Goal: Information Seeking & Learning: Check status

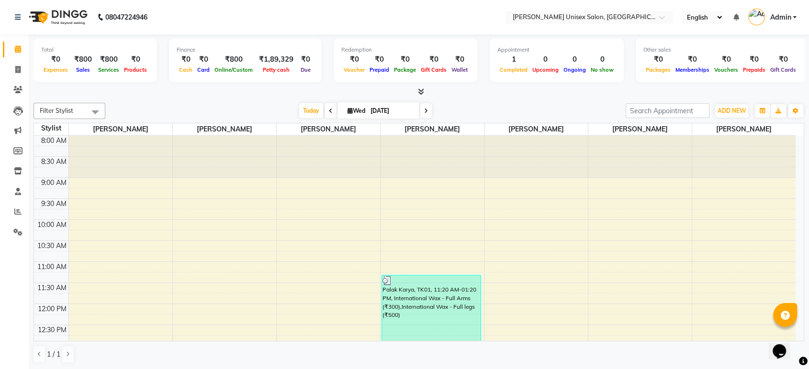
scroll to position [210, 0]
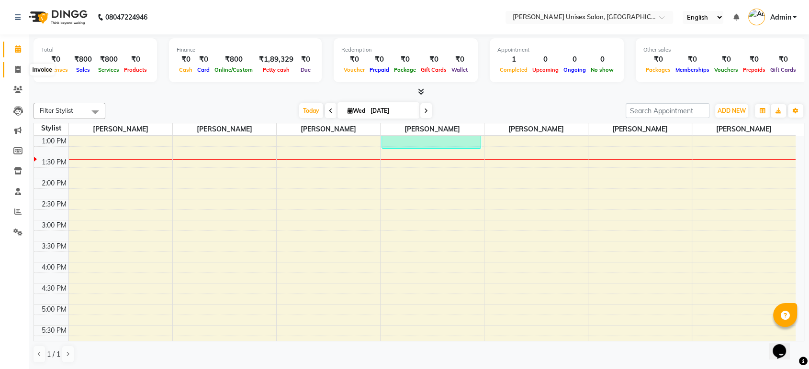
click at [19, 69] on icon at bounding box center [17, 69] width 5 height 7
select select "service"
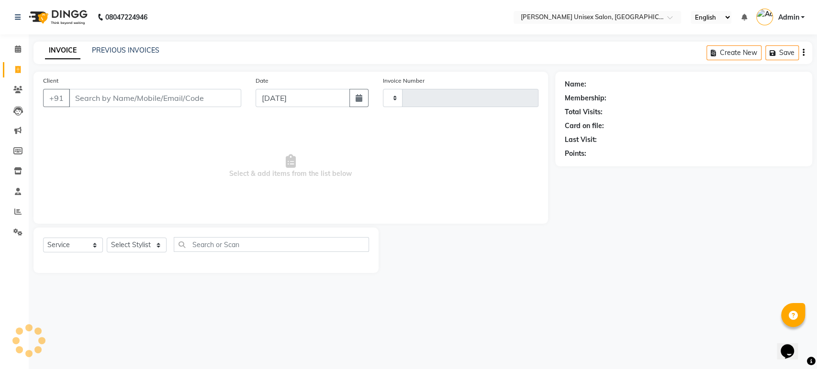
type input "1317"
select select "7372"
click at [83, 103] on input "Client" at bounding box center [155, 98] width 172 height 18
type input "m"
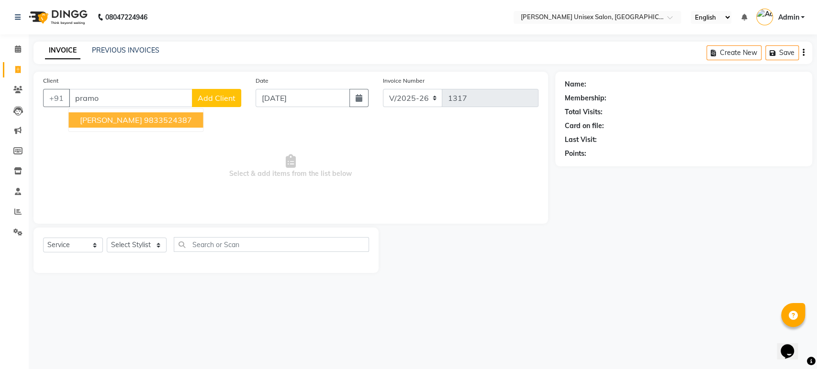
click at [136, 123] on span "[PERSON_NAME]" at bounding box center [111, 120] width 62 height 10
type input "9833524387"
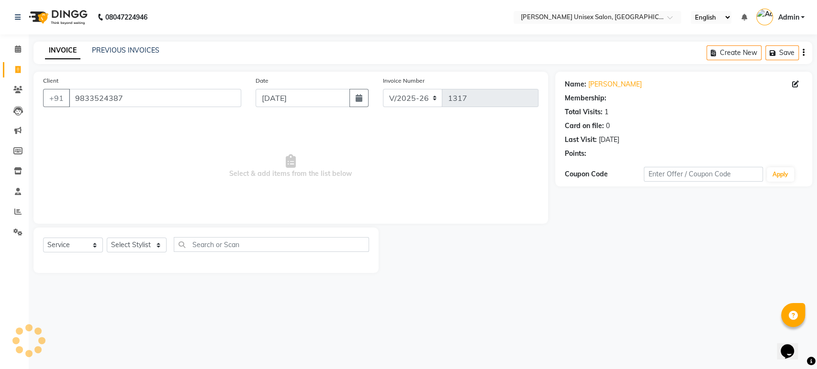
select select "1: Object"
click at [17, 91] on icon at bounding box center [17, 89] width 9 height 7
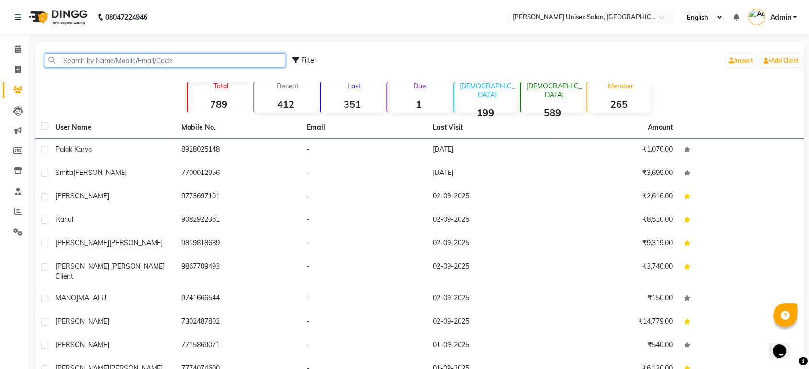
click at [72, 60] on input "text" at bounding box center [165, 60] width 241 height 15
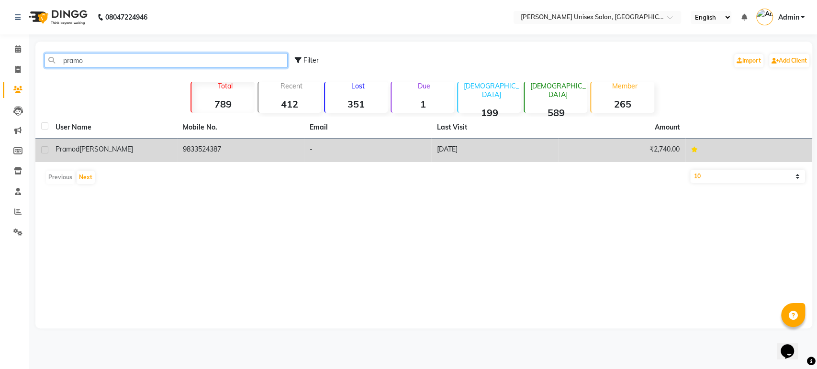
type input "pramo"
click at [126, 154] on div "[PERSON_NAME]" at bounding box center [114, 150] width 116 height 10
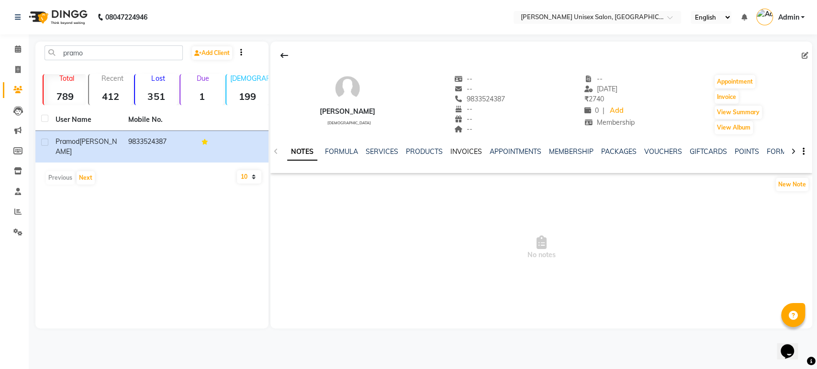
click at [460, 152] on link "INVOICES" at bounding box center [466, 151] width 32 height 9
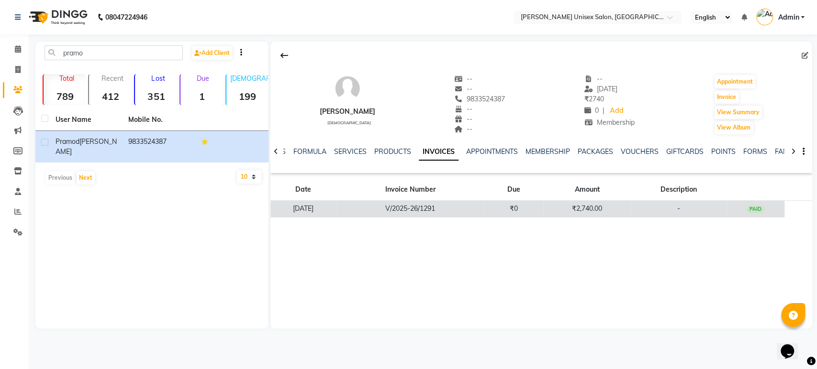
click at [446, 211] on td "V/2025-26/1291" at bounding box center [410, 209] width 148 height 17
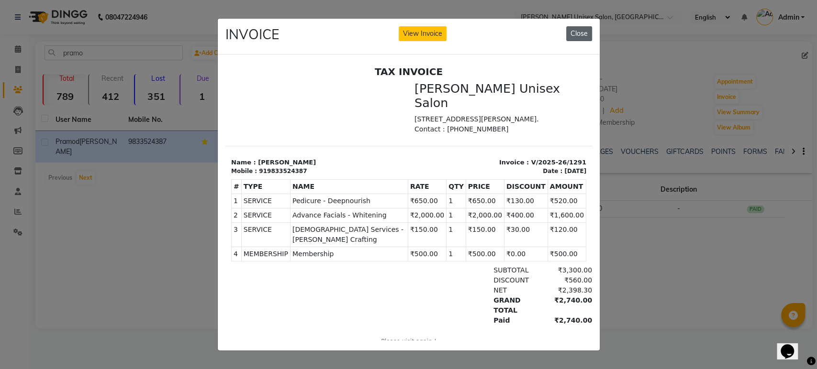
click at [574, 33] on button "Close" at bounding box center [579, 33] width 26 height 15
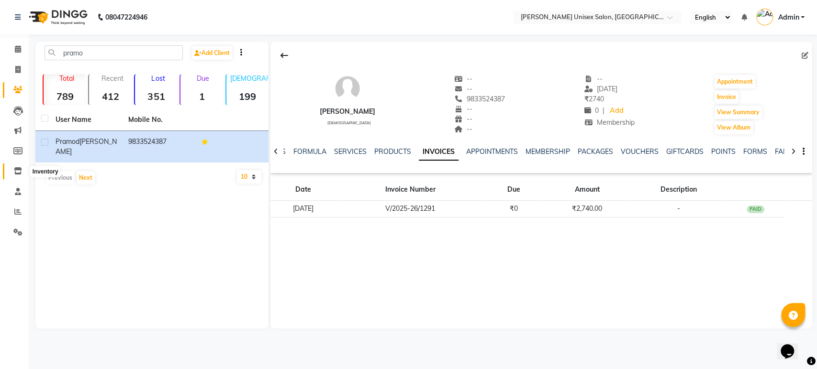
click at [18, 174] on icon at bounding box center [18, 170] width 8 height 7
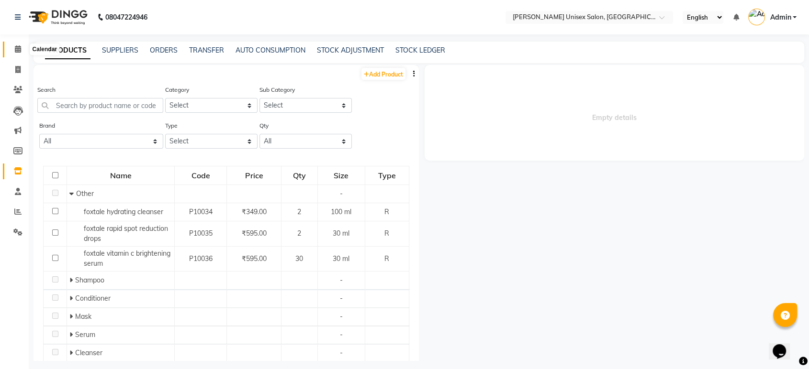
click at [15, 54] on span at bounding box center [18, 49] width 17 height 11
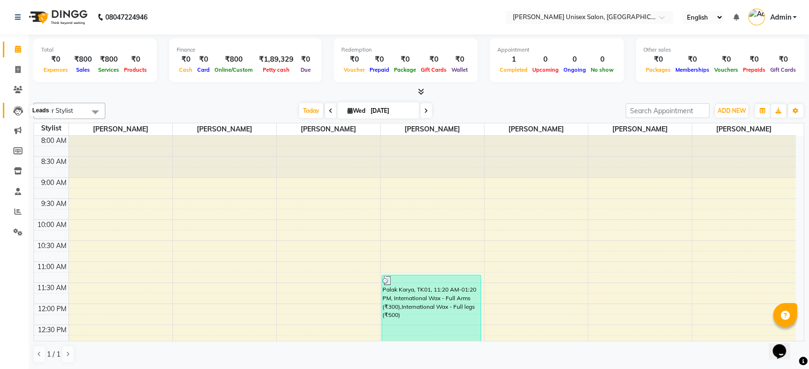
click at [19, 112] on icon at bounding box center [18, 111] width 10 height 10
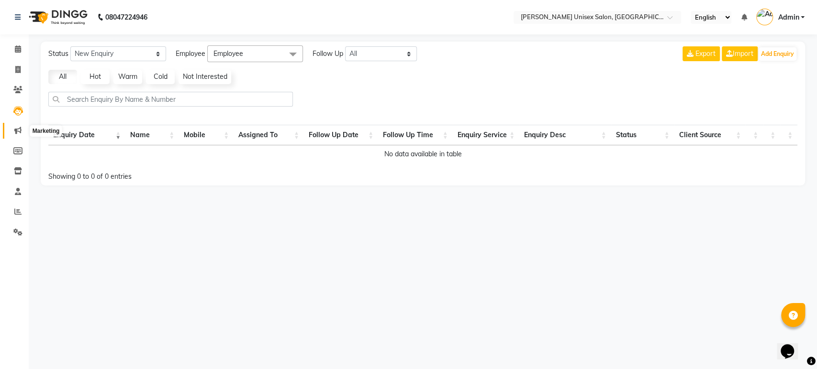
click at [19, 132] on icon at bounding box center [17, 130] width 7 height 7
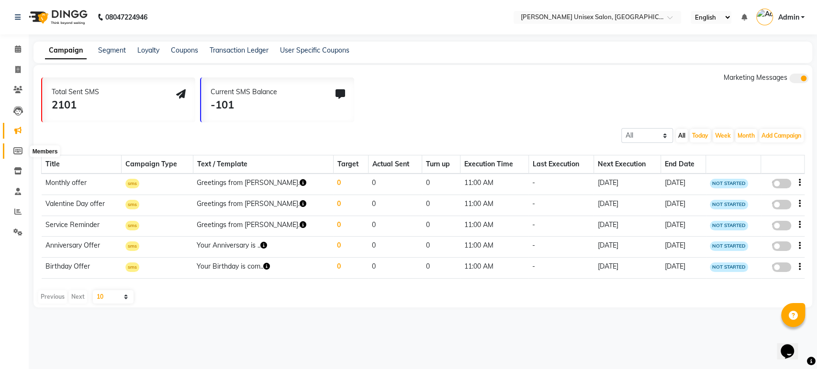
click at [15, 150] on icon at bounding box center [17, 150] width 9 height 7
select select
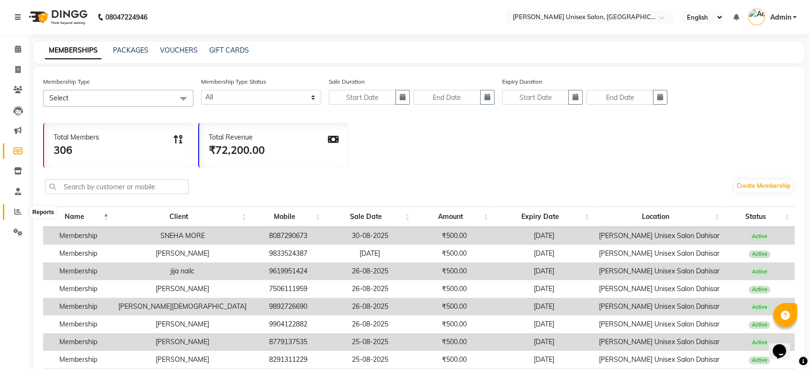
click at [15, 213] on icon at bounding box center [17, 211] width 7 height 7
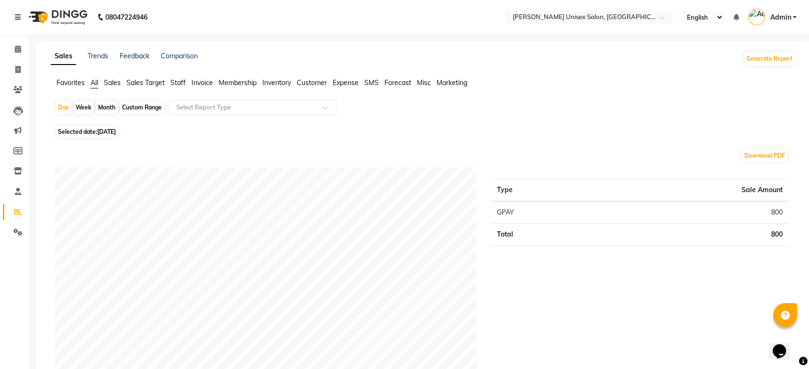
click at [107, 104] on div "Month" at bounding box center [107, 107] width 22 height 13
select select "9"
select select "2025"
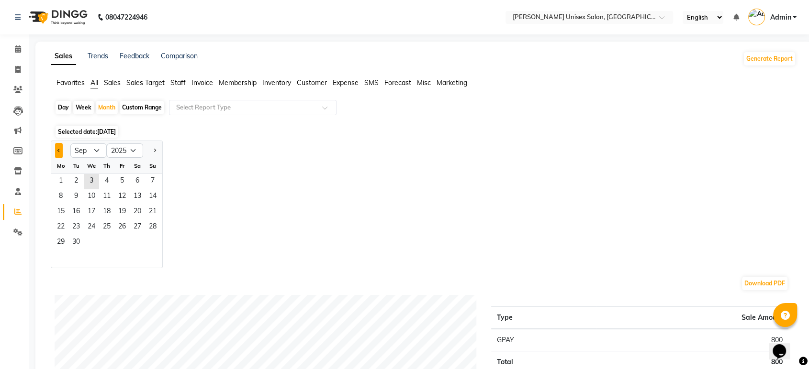
click at [61, 150] on button "Previous month" at bounding box center [59, 150] width 8 height 15
select select "8"
click at [120, 182] on span "1" at bounding box center [121, 181] width 15 height 15
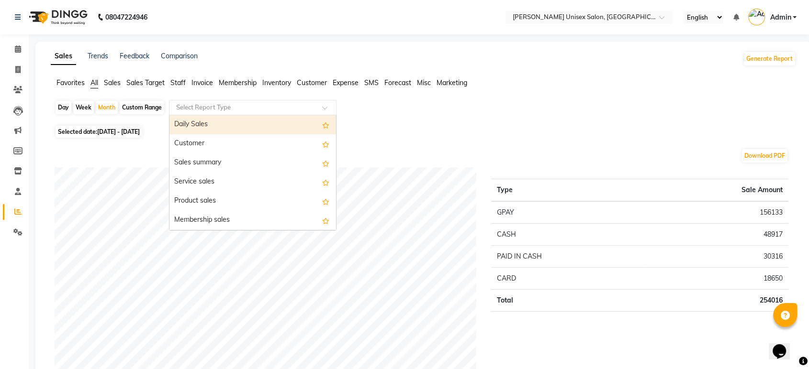
click at [192, 110] on input "text" at bounding box center [243, 108] width 138 height 10
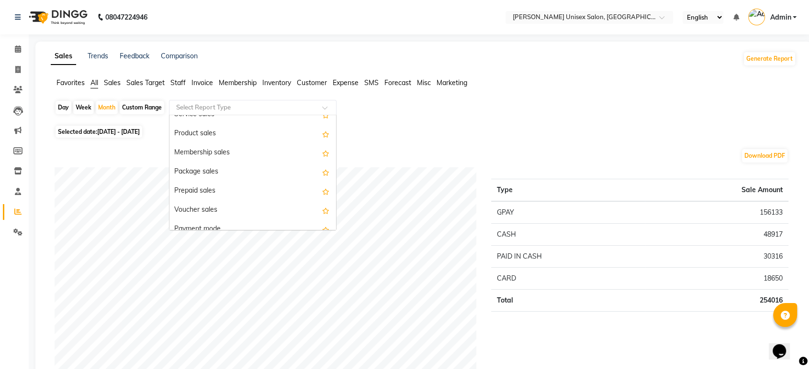
scroll to position [68, 0]
click at [205, 156] on div "Membership sales" at bounding box center [252, 152] width 167 height 19
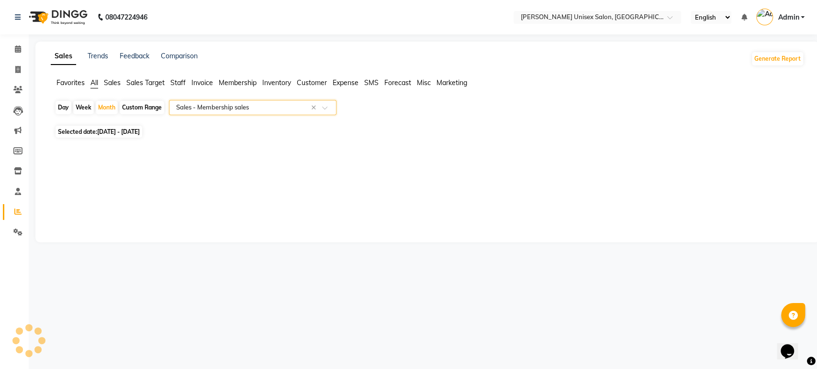
select select "full_report"
select select "pdf"
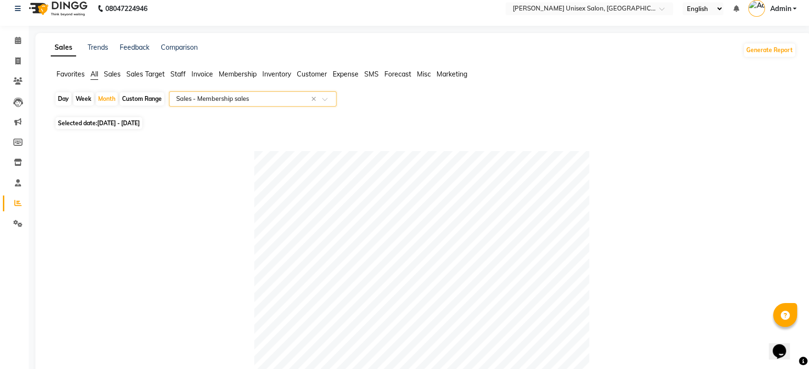
scroll to position [0, 0]
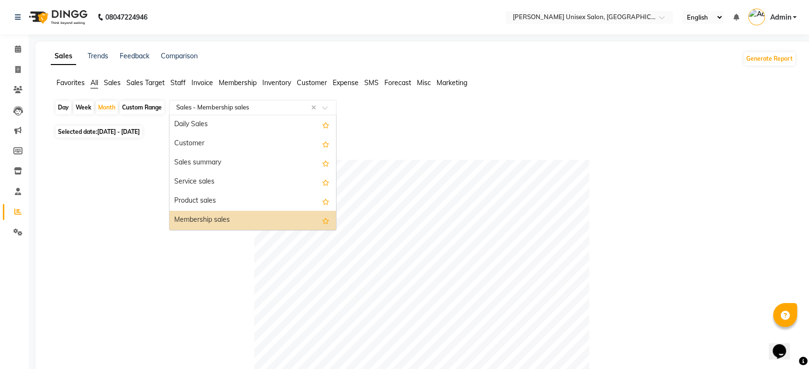
click at [185, 112] on input "text" at bounding box center [243, 108] width 138 height 10
click at [186, 161] on div "Sales summary" at bounding box center [252, 163] width 167 height 19
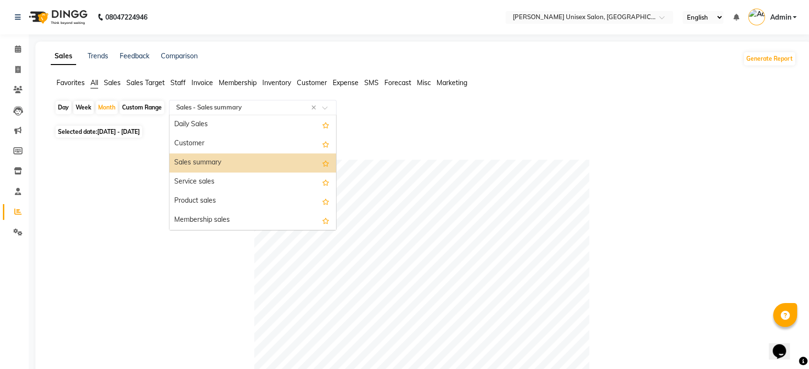
click at [205, 109] on input "text" at bounding box center [243, 108] width 138 height 10
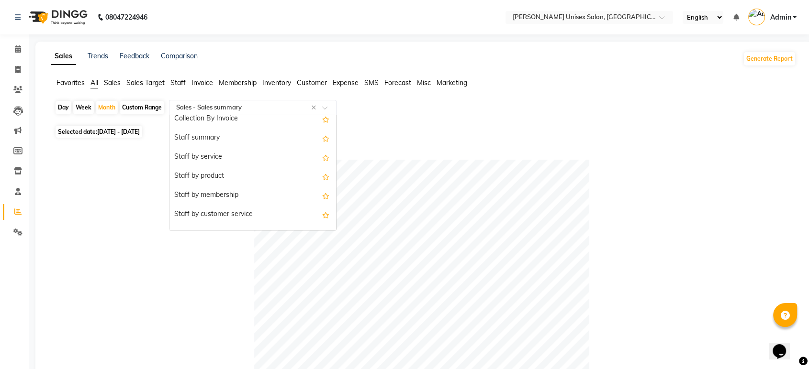
scroll to position [343, 0]
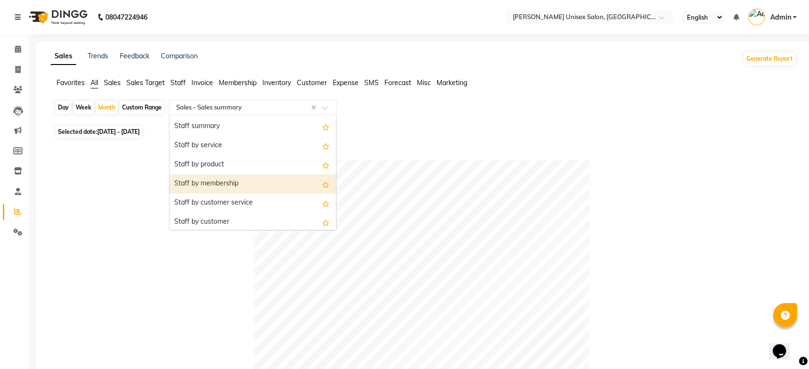
click at [207, 189] on div "Staff by membership" at bounding box center [252, 184] width 167 height 19
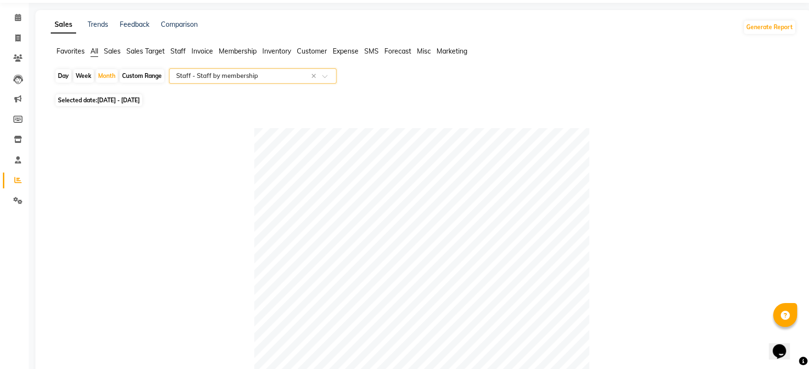
scroll to position [0, 0]
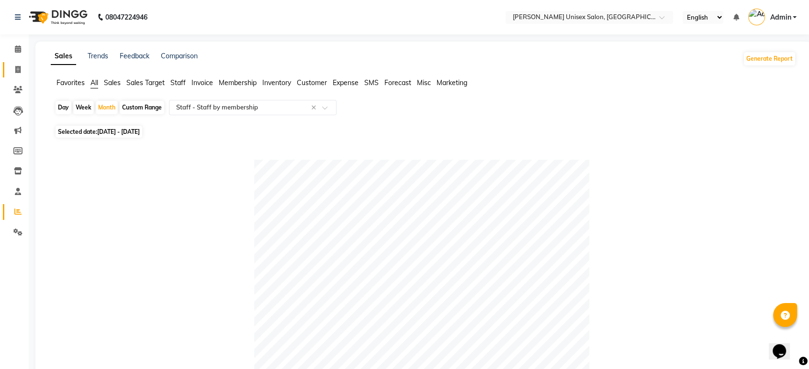
click at [17, 71] on icon at bounding box center [17, 69] width 5 height 7
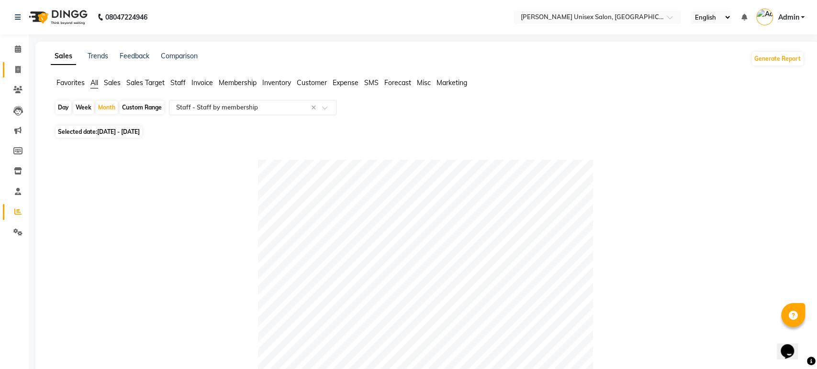
select select "service"
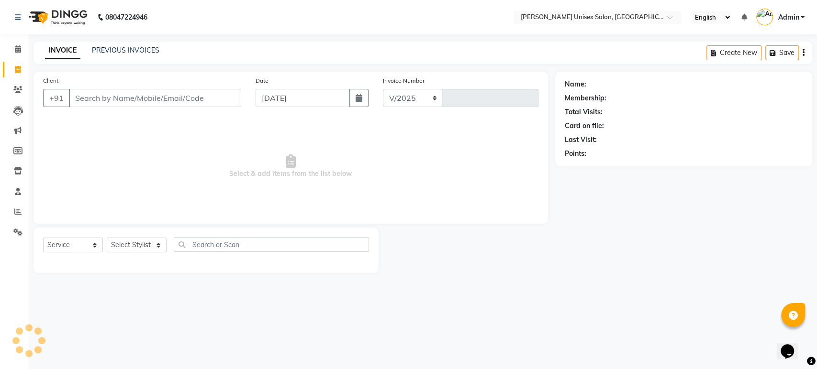
select select "7372"
type input "1317"
click at [19, 94] on span at bounding box center [18, 90] width 17 height 11
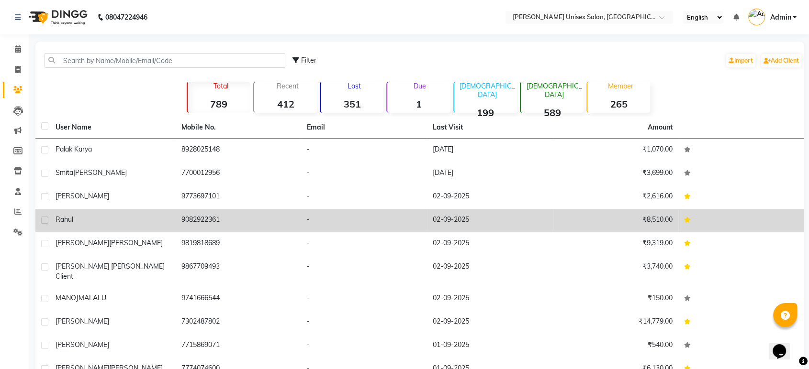
scroll to position [45, 0]
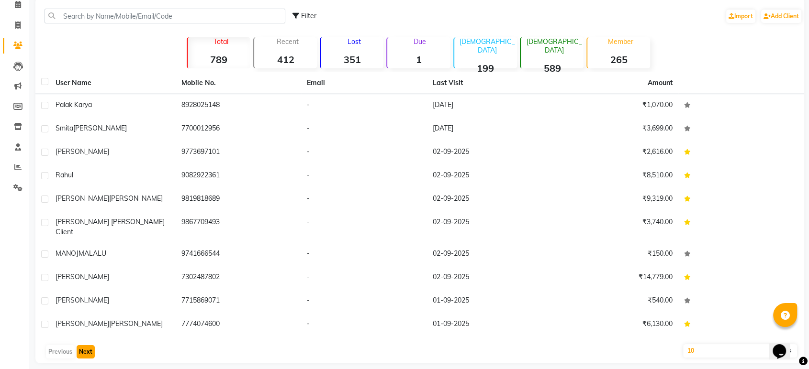
click at [85, 346] on button "Next" at bounding box center [86, 352] width 18 height 13
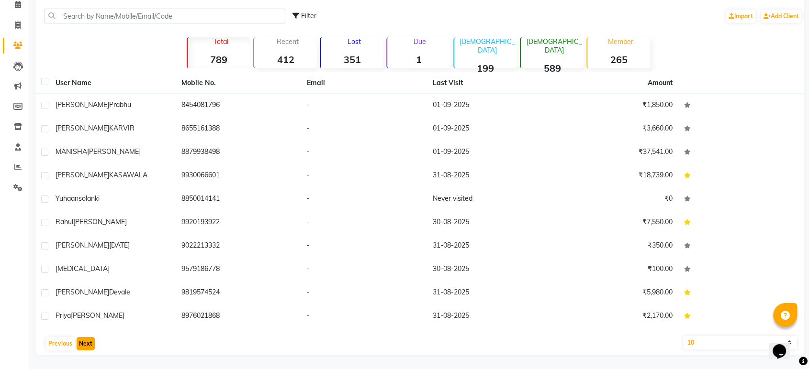
click at [82, 346] on button "Next" at bounding box center [86, 343] width 18 height 13
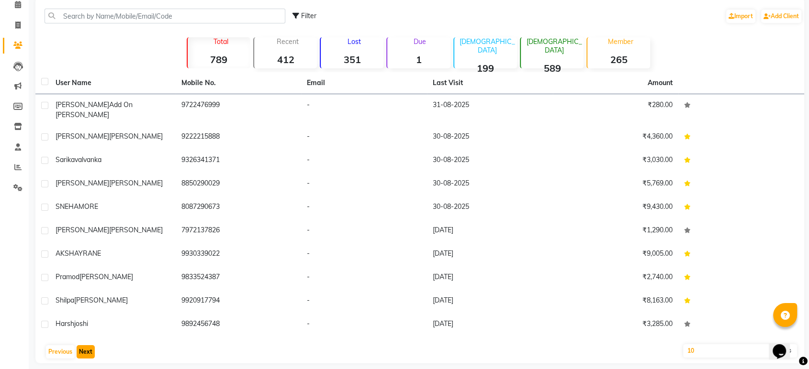
click at [86, 350] on button "Next" at bounding box center [86, 352] width 18 height 13
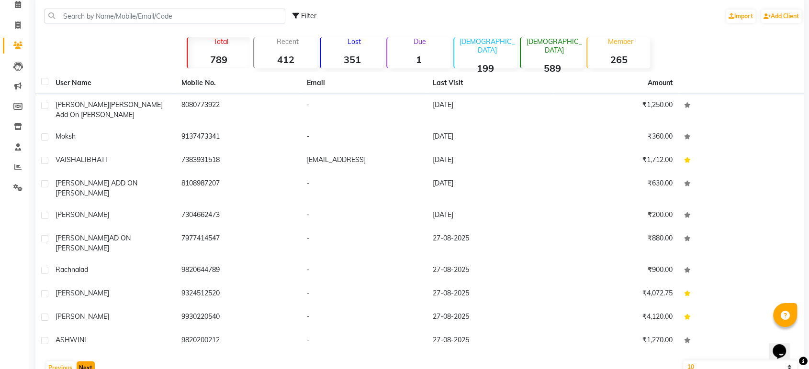
click at [85, 362] on button "Next" at bounding box center [86, 368] width 18 height 13
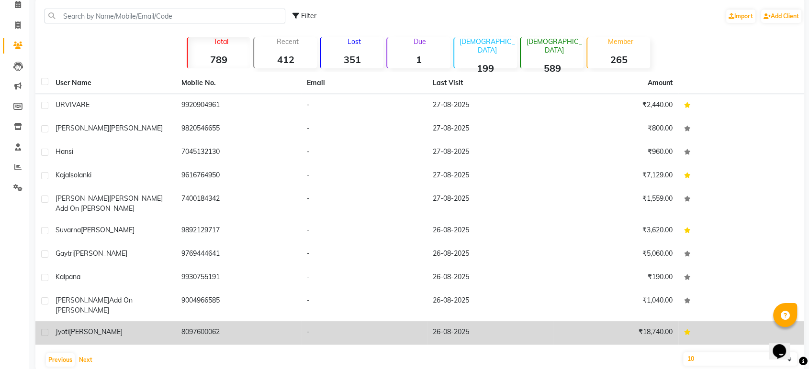
scroll to position [61, 0]
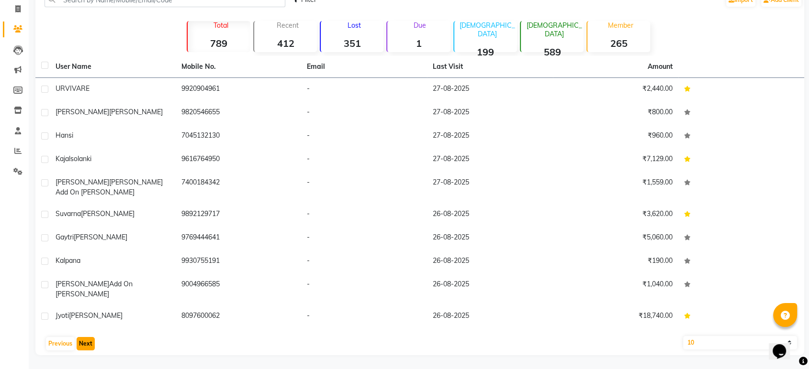
click at [82, 348] on button "Next" at bounding box center [86, 343] width 18 height 13
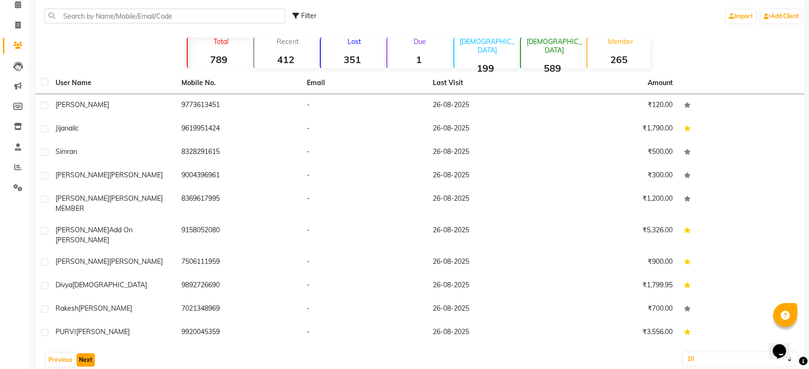
click at [82, 354] on button "Next" at bounding box center [86, 360] width 18 height 13
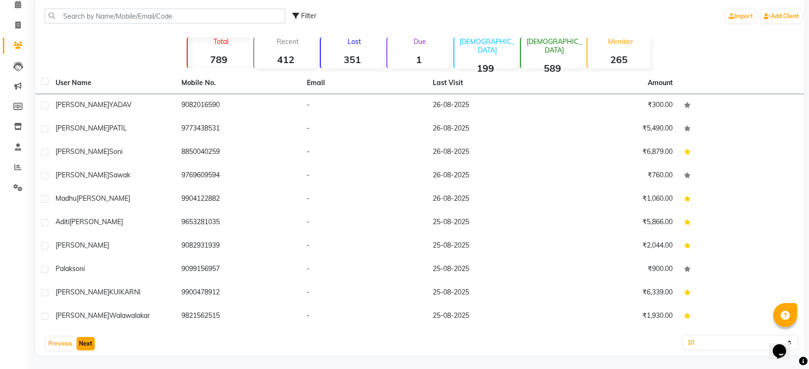
click at [82, 348] on button "Next" at bounding box center [86, 343] width 18 height 13
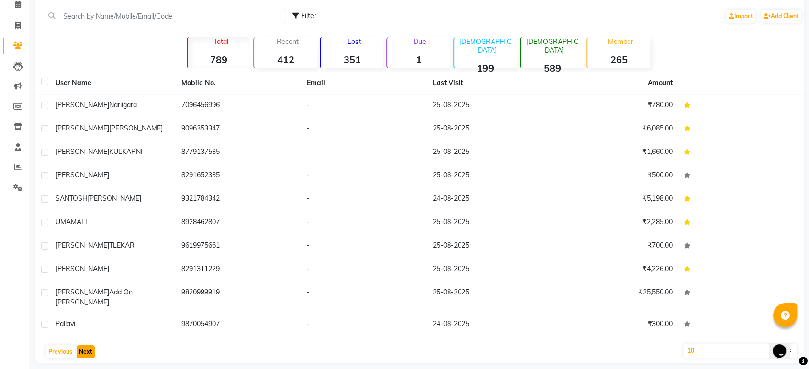
click at [82, 348] on button "Next" at bounding box center [86, 352] width 18 height 13
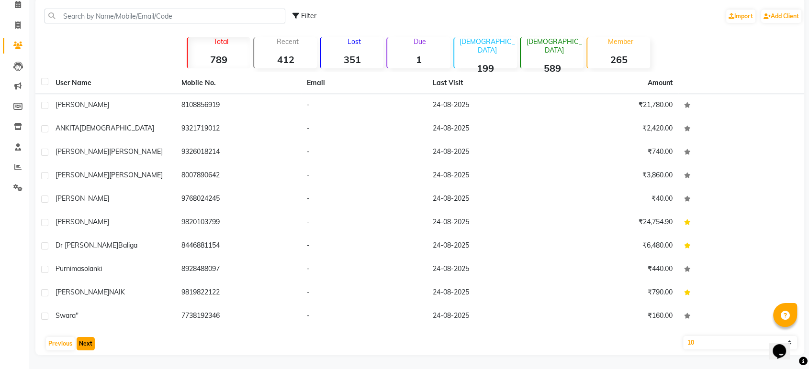
click at [82, 348] on button "Next" at bounding box center [86, 343] width 18 height 13
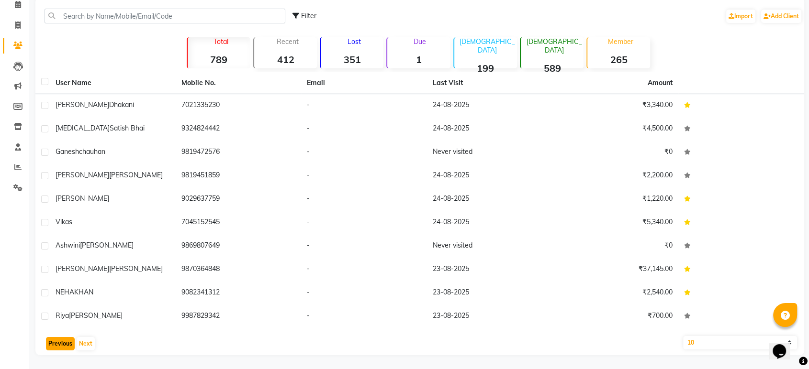
click at [63, 350] on button "Previous" at bounding box center [60, 343] width 29 height 13
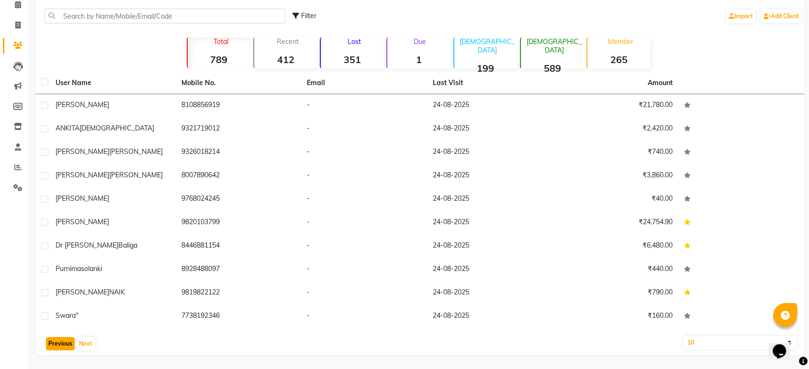
click at [63, 350] on button "Previous" at bounding box center [60, 343] width 29 height 13
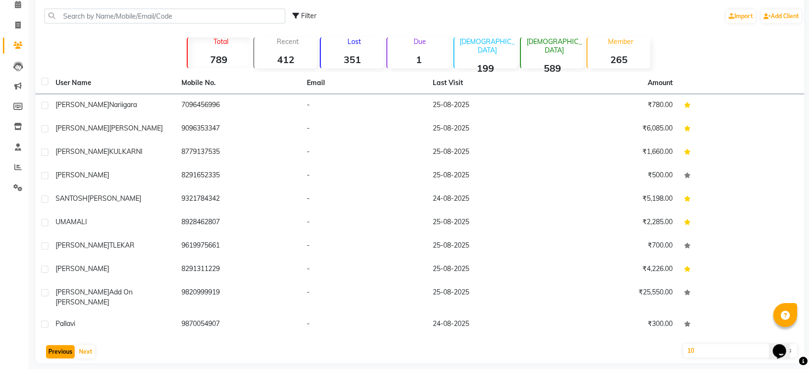
click at [63, 350] on button "Previous" at bounding box center [60, 352] width 29 height 13
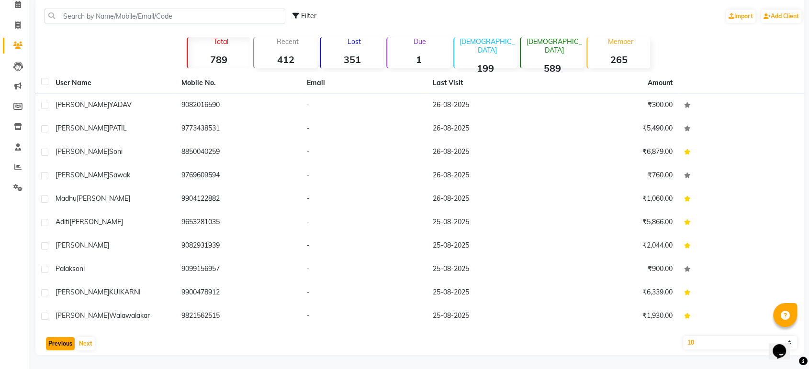
click at [63, 350] on button "Previous" at bounding box center [60, 343] width 29 height 13
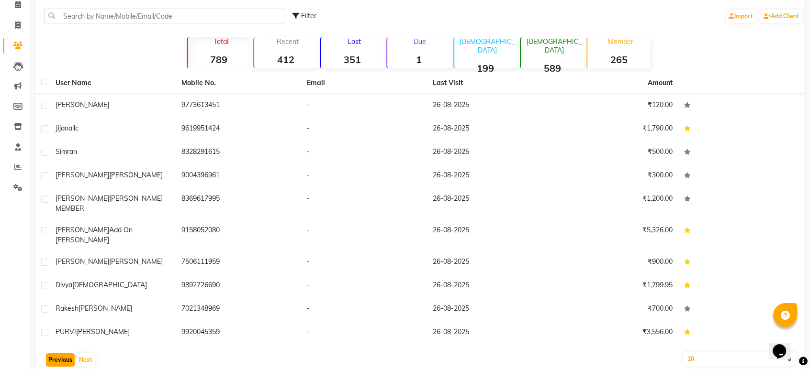
click at [63, 354] on button "Previous" at bounding box center [60, 360] width 29 height 13
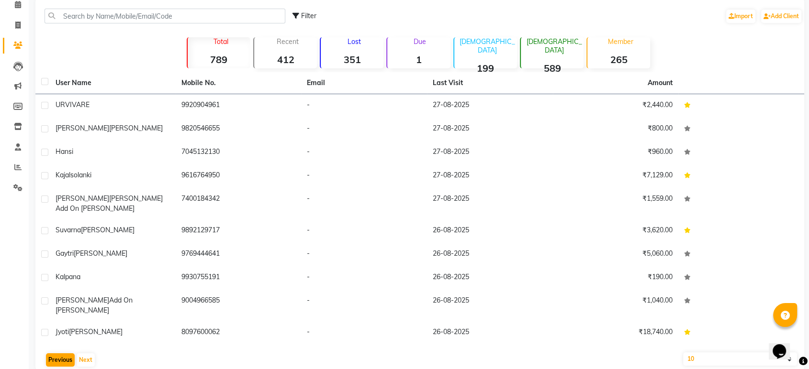
click at [63, 350] on div "User Name Mobile No. Email Last Visit Amount [PERSON_NAME] 9920904961 - [DATE] …" at bounding box center [419, 222] width 769 height 300
click at [65, 363] on button "Previous" at bounding box center [60, 360] width 29 height 13
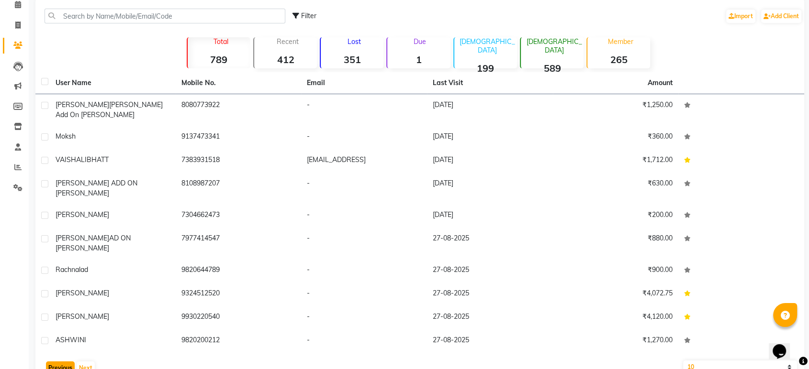
click at [65, 363] on button "Previous" at bounding box center [60, 368] width 29 height 13
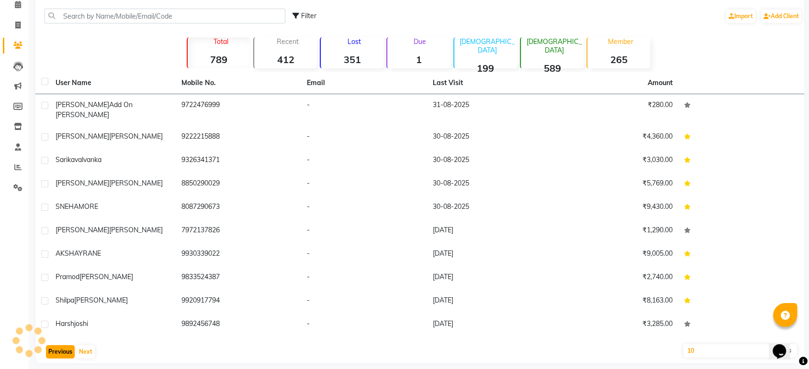
click at [61, 354] on button "Previous" at bounding box center [60, 352] width 29 height 13
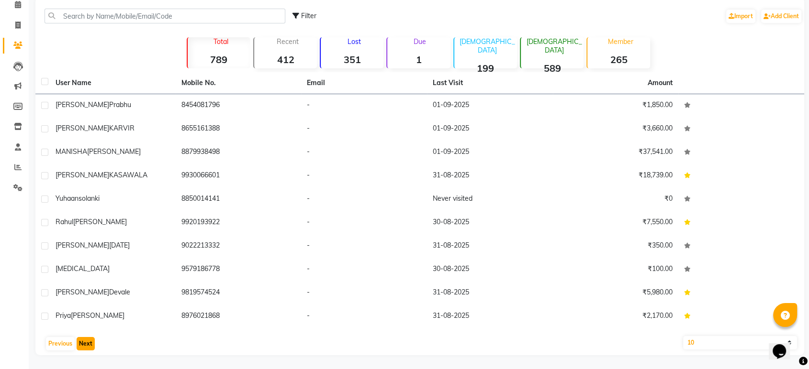
click at [89, 346] on button "Next" at bounding box center [86, 343] width 18 height 13
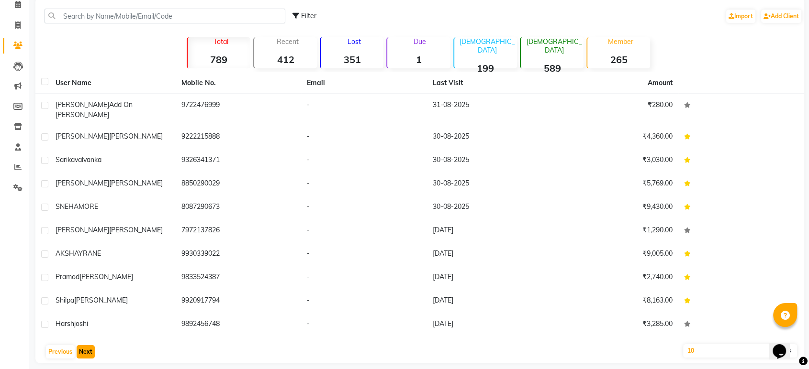
click at [89, 346] on button "Next" at bounding box center [86, 352] width 18 height 13
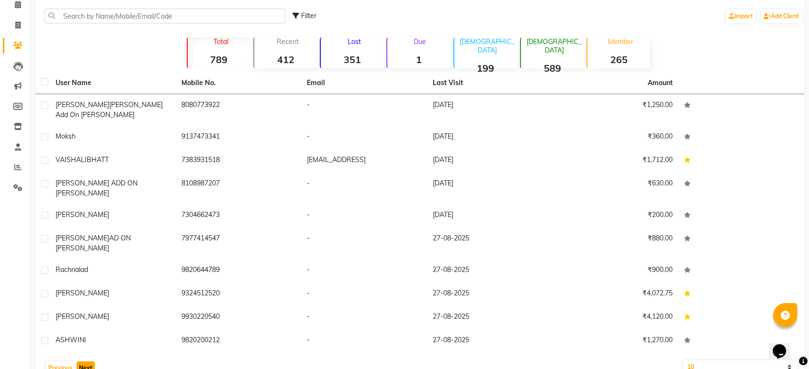
click at [86, 362] on button "Next" at bounding box center [86, 368] width 18 height 13
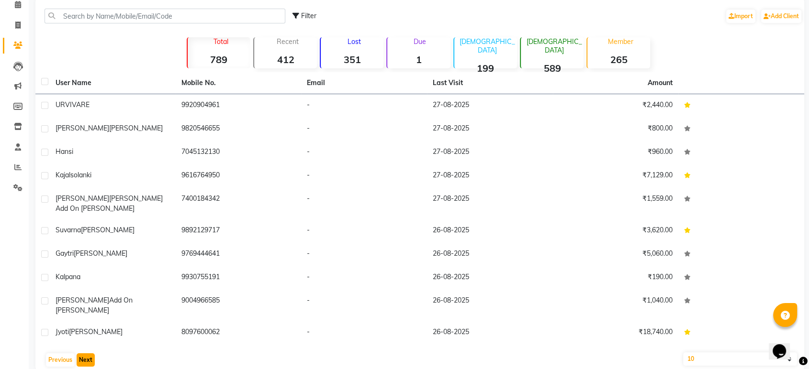
click at [86, 360] on button "Next" at bounding box center [86, 360] width 18 height 13
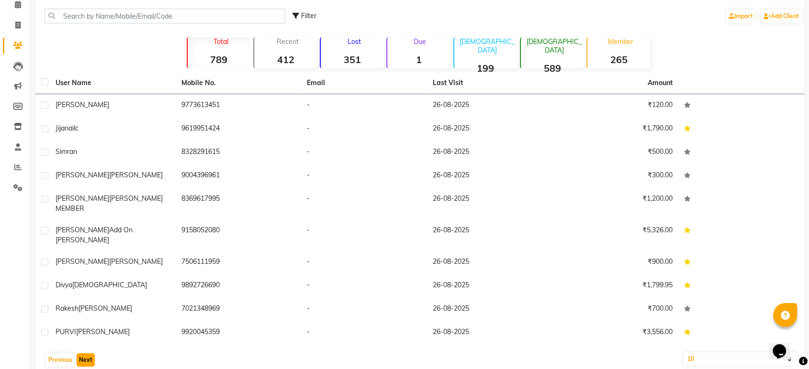
click at [85, 354] on button "Next" at bounding box center [86, 360] width 18 height 13
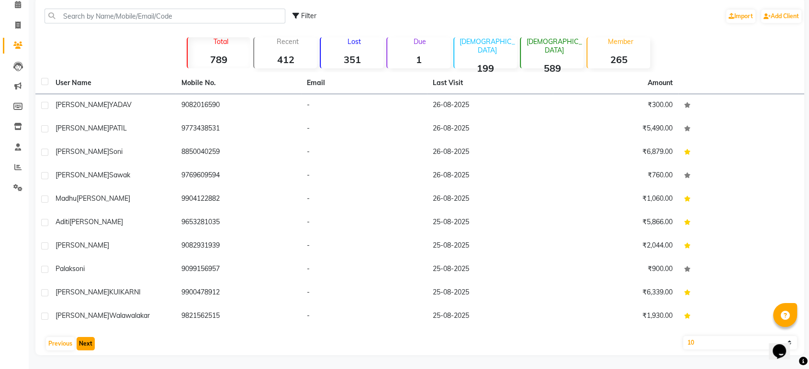
click at [85, 344] on button "Next" at bounding box center [86, 343] width 18 height 13
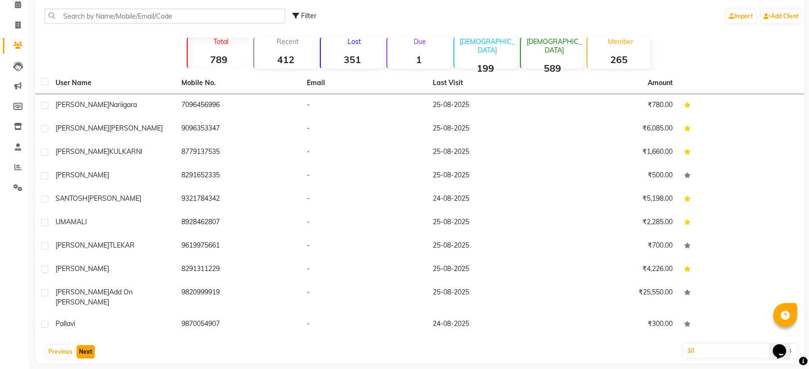
scroll to position [0, 0]
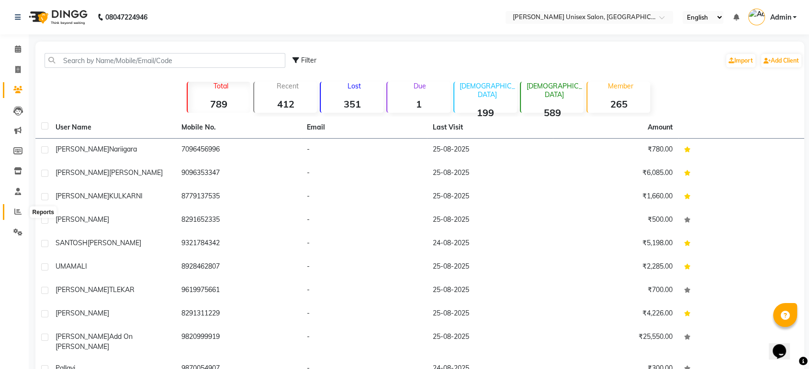
click at [15, 212] on icon at bounding box center [17, 211] width 7 height 7
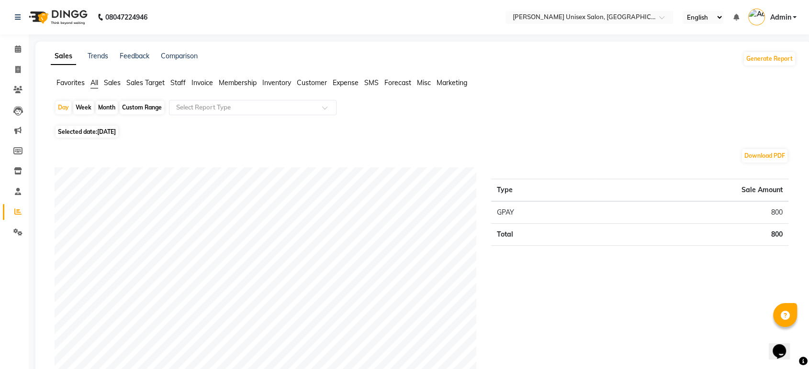
click at [109, 107] on div "Month" at bounding box center [107, 107] width 22 height 13
select select "9"
select select "2025"
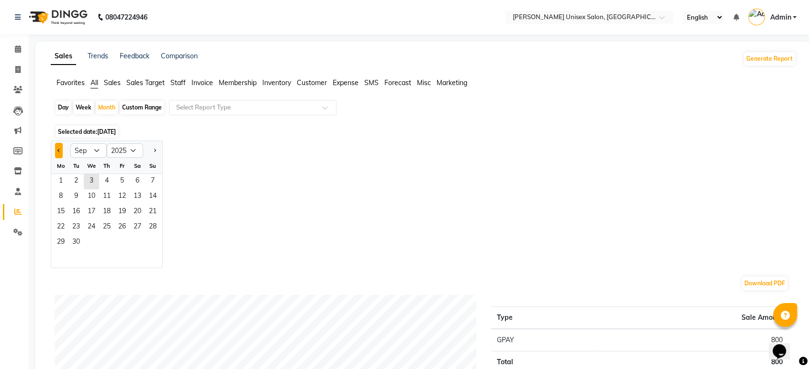
click at [57, 150] on span "Previous month" at bounding box center [58, 149] width 3 height 3
select select "8"
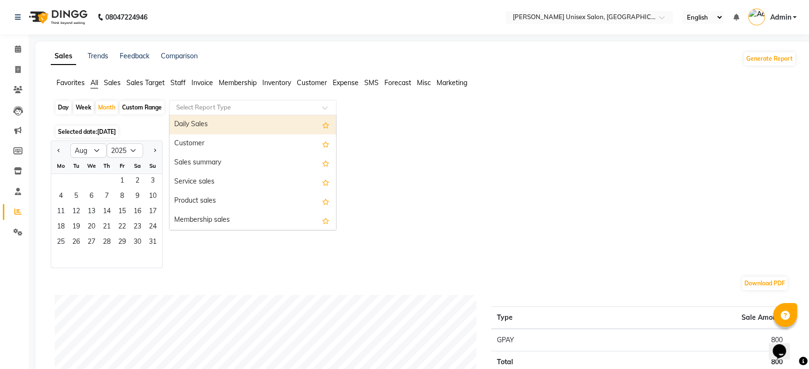
click at [182, 106] on input "text" at bounding box center [243, 108] width 138 height 10
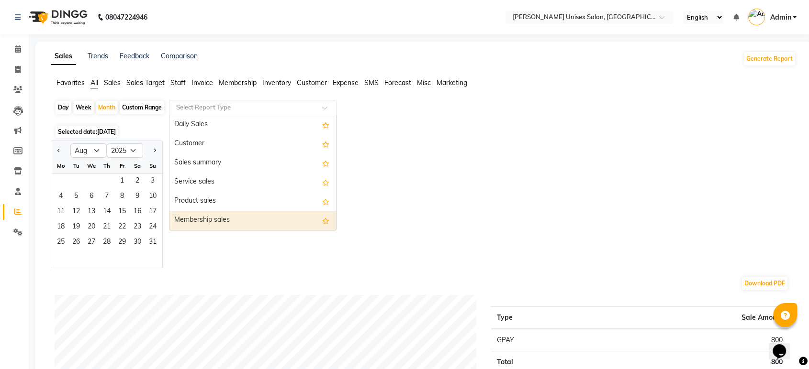
click at [209, 221] on div "Membership sales" at bounding box center [252, 220] width 167 height 19
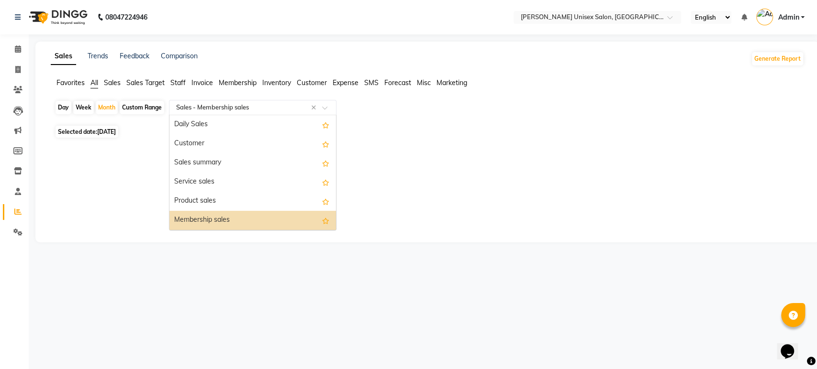
click at [211, 111] on input "text" at bounding box center [243, 108] width 138 height 10
click at [206, 223] on div "Membership sales" at bounding box center [252, 220] width 167 height 19
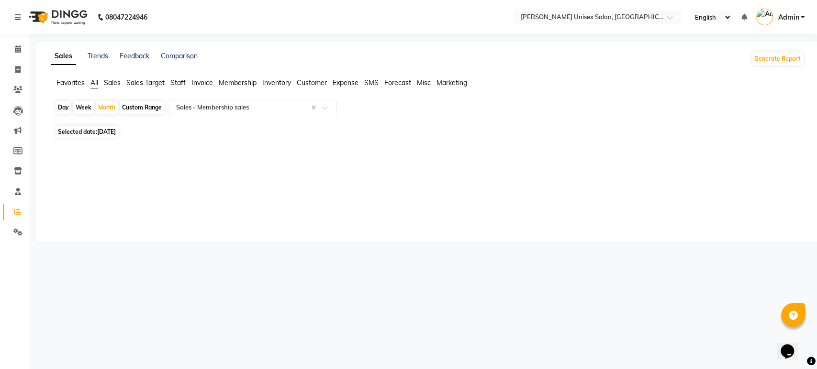
click at [107, 133] on span "[DATE]" at bounding box center [106, 131] width 19 height 7
select select "9"
select select "2025"
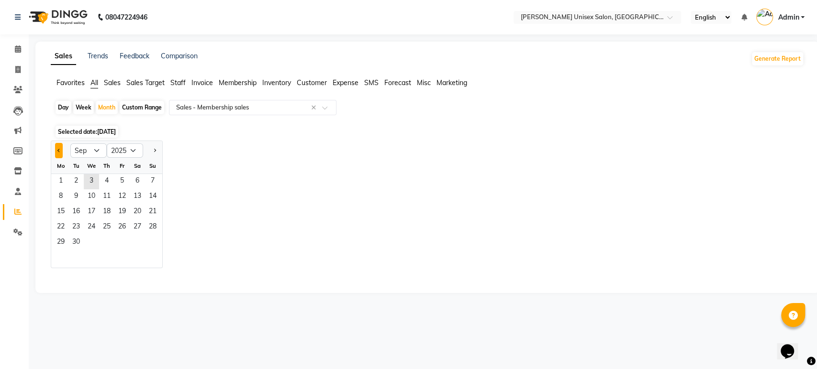
click at [58, 152] on button "Previous month" at bounding box center [59, 150] width 8 height 15
select select "8"
click at [208, 107] on input "text" at bounding box center [243, 108] width 138 height 10
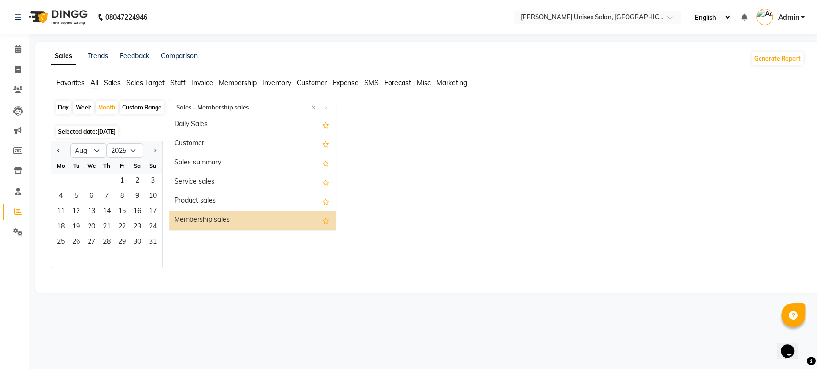
click at [195, 217] on div "Membership sales" at bounding box center [252, 220] width 167 height 19
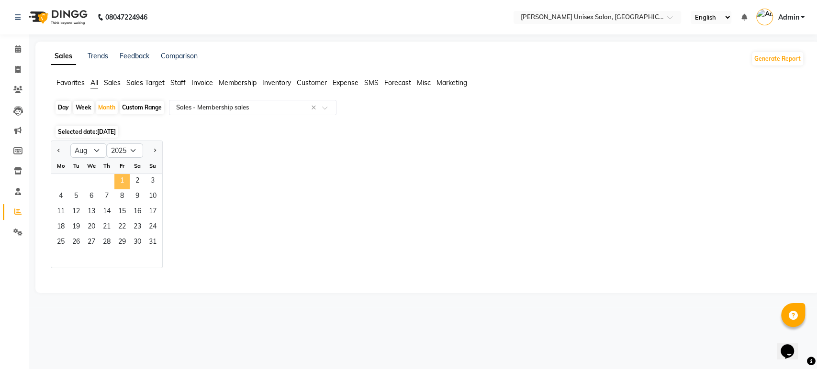
click at [123, 183] on span "1" at bounding box center [121, 181] width 15 height 15
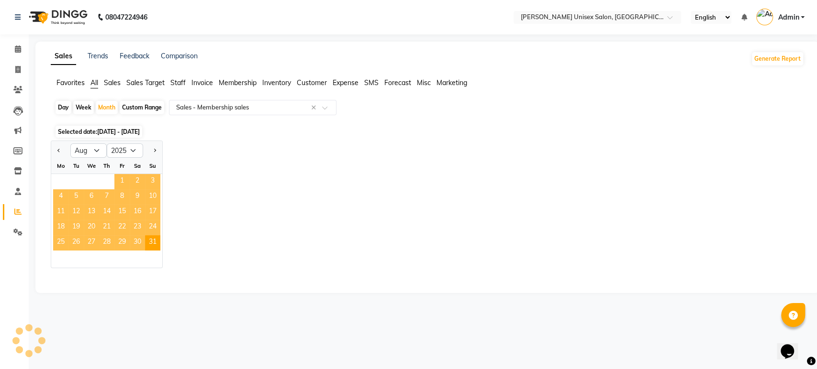
select select "full_report"
select select "pdf"
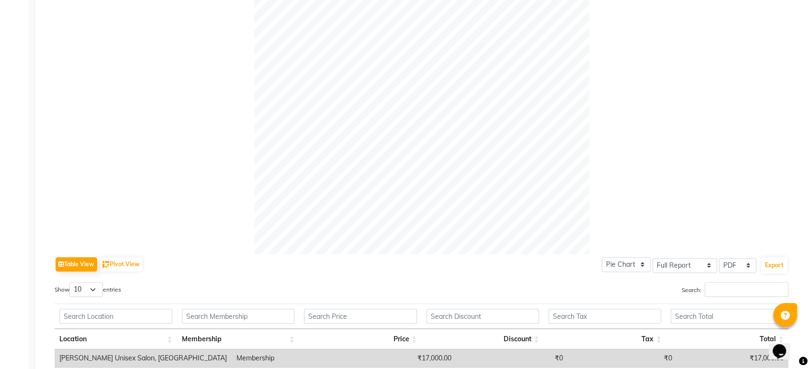
scroll to position [318, 0]
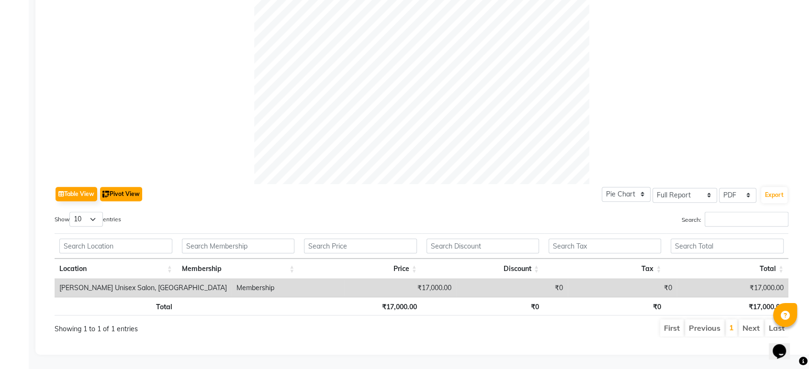
click at [139, 187] on button "Pivot View" at bounding box center [121, 194] width 42 height 14
select select "full_report"
select select "csv"
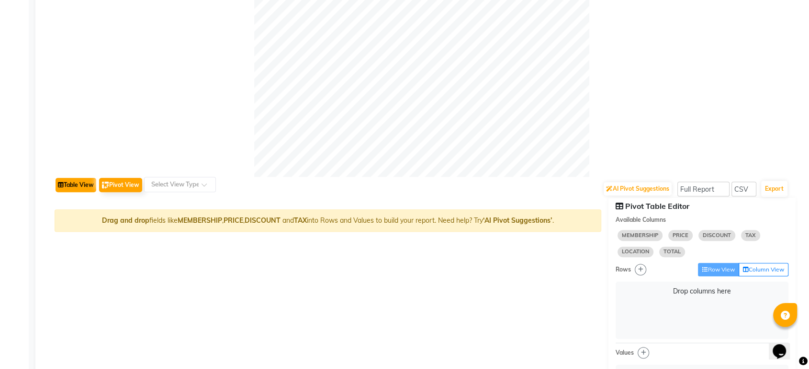
click at [88, 189] on button "Table View" at bounding box center [76, 185] width 41 height 14
select select "full_report"
select select "pdf"
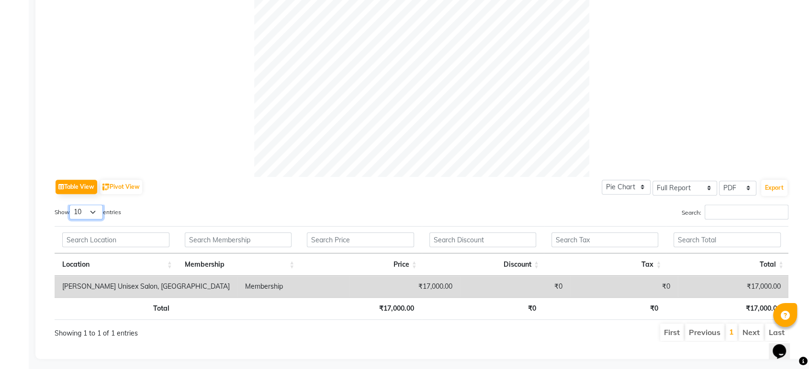
click at [93, 212] on select "10 25 50 100" at bounding box center [85, 212] width 33 height 15
click at [161, 173] on div at bounding box center [422, 9] width 734 height 335
click at [118, 212] on label "Show 10 25 50 100 entries" at bounding box center [88, 212] width 67 height 15
click at [103, 212] on select "10 25 50 100" at bounding box center [85, 212] width 33 height 15
click at [64, 214] on label "Show 10 25 50 100 entries" at bounding box center [88, 212] width 67 height 15
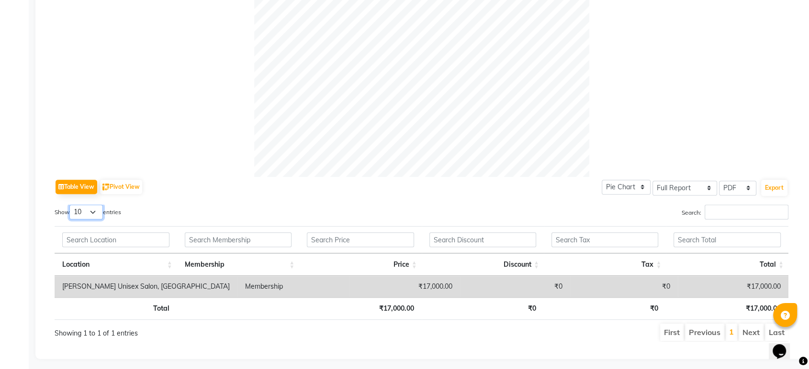
click at [69, 214] on select "10 25 50 100" at bounding box center [85, 212] width 33 height 15
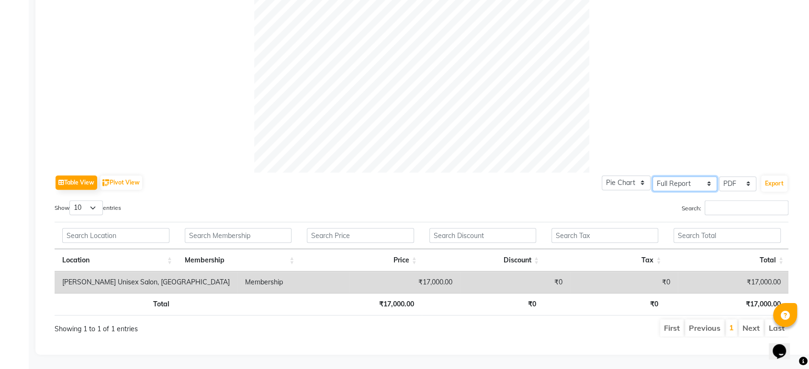
click at [678, 177] on select "Select Full Report Filtered Report" at bounding box center [684, 184] width 65 height 15
click at [653, 177] on select "Select Full Report Filtered Report" at bounding box center [684, 184] width 65 height 15
click at [631, 178] on select "Pie Chart Bar Chart" at bounding box center [626, 183] width 49 height 15
click at [639, 110] on div at bounding box center [422, 5] width 734 height 335
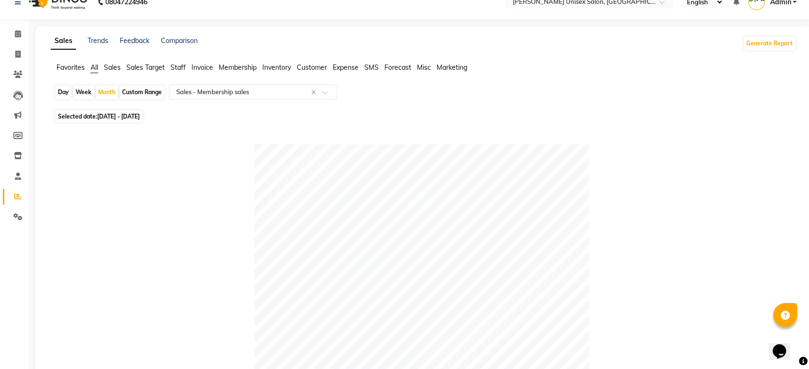
scroll to position [0, 0]
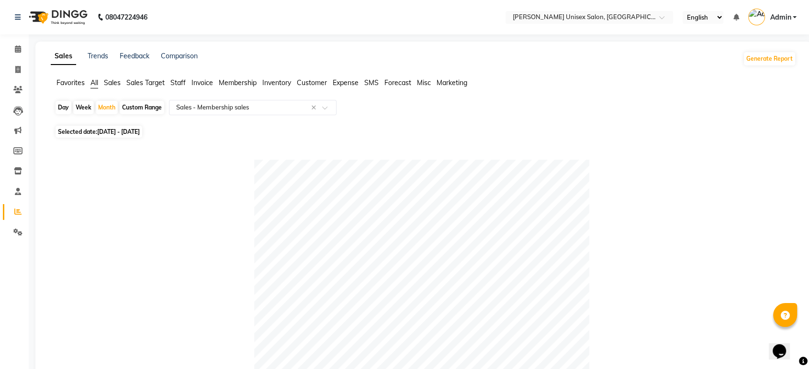
click at [236, 86] on span "Membership" at bounding box center [238, 82] width 38 height 9
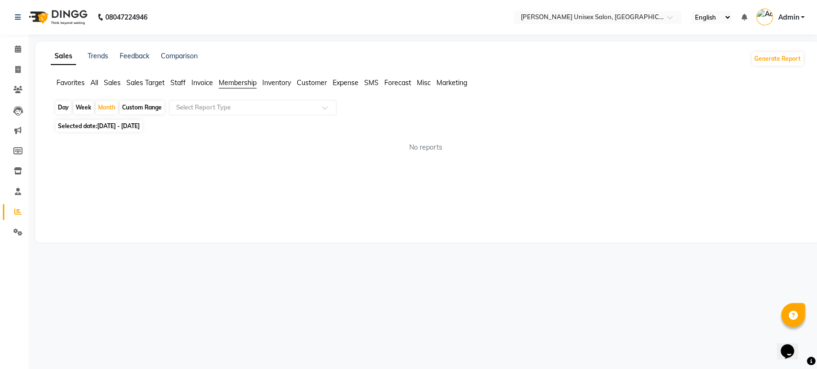
click at [246, 87] on span "Membership" at bounding box center [238, 82] width 38 height 9
click at [178, 83] on span "Staff" at bounding box center [177, 82] width 15 height 9
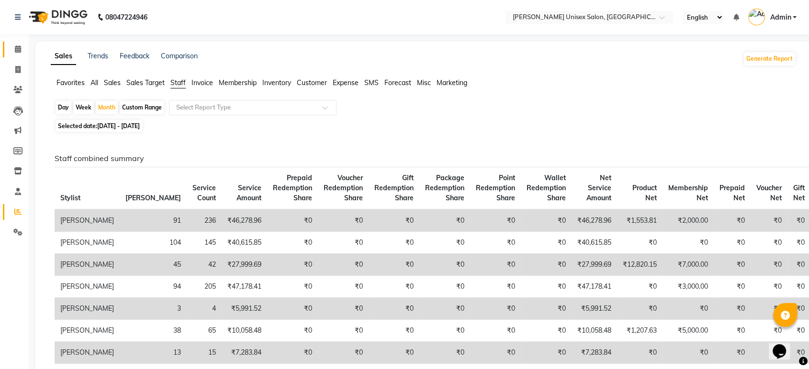
click at [19, 46] on icon at bounding box center [18, 48] width 6 height 7
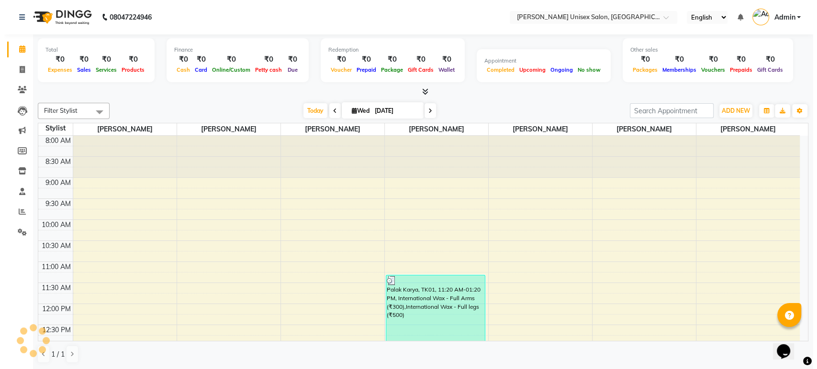
scroll to position [252, 0]
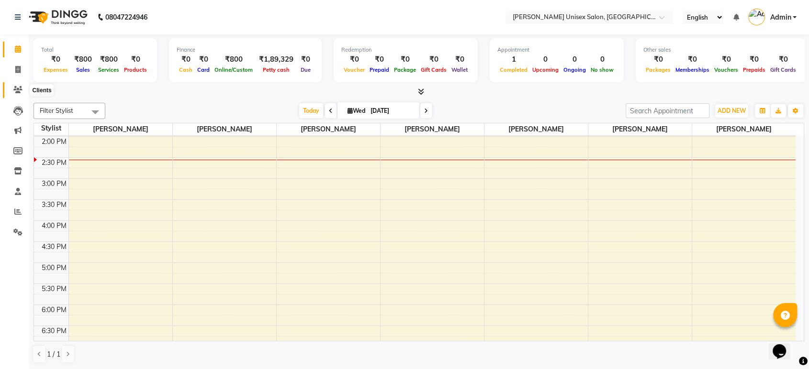
click at [15, 90] on icon at bounding box center [17, 89] width 9 height 7
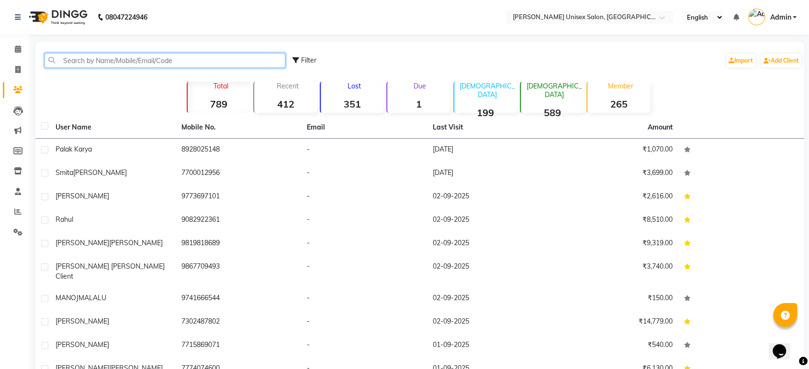
click at [67, 60] on input "text" at bounding box center [165, 60] width 241 height 15
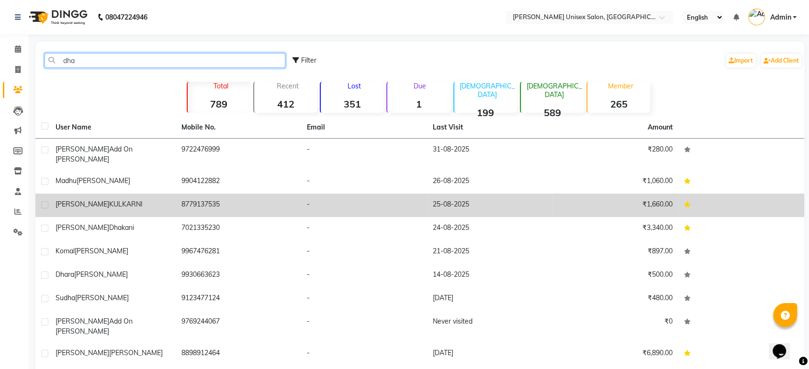
type input "dha"
click at [109, 205] on span "KULKARNI" at bounding box center [125, 204] width 33 height 9
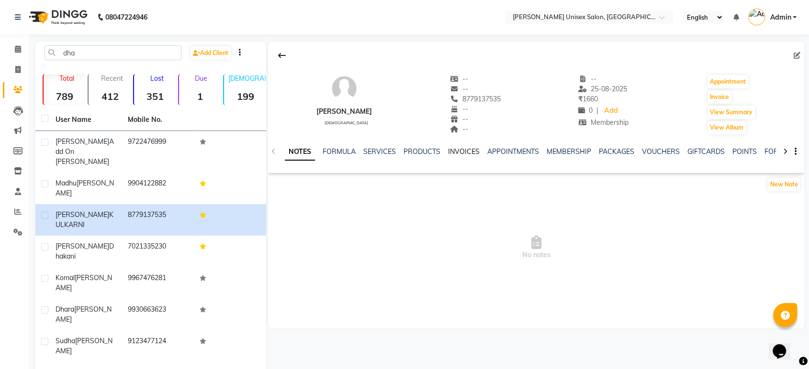
click at [462, 150] on link "INVOICES" at bounding box center [464, 151] width 32 height 9
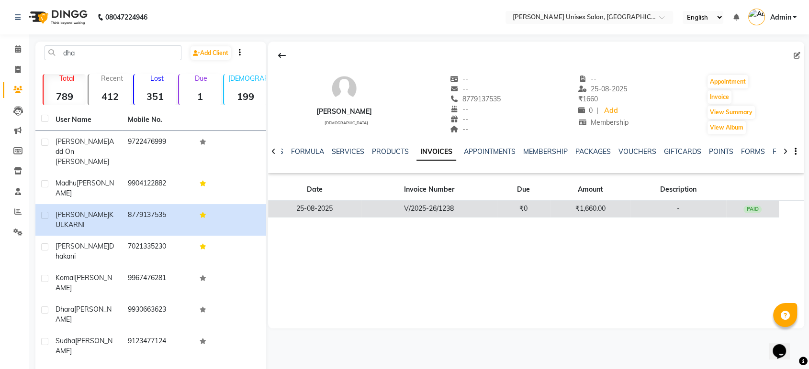
click at [448, 212] on td "V/2025-26/1238" at bounding box center [428, 209] width 135 height 17
